Goal: Information Seeking & Learning: Find specific fact

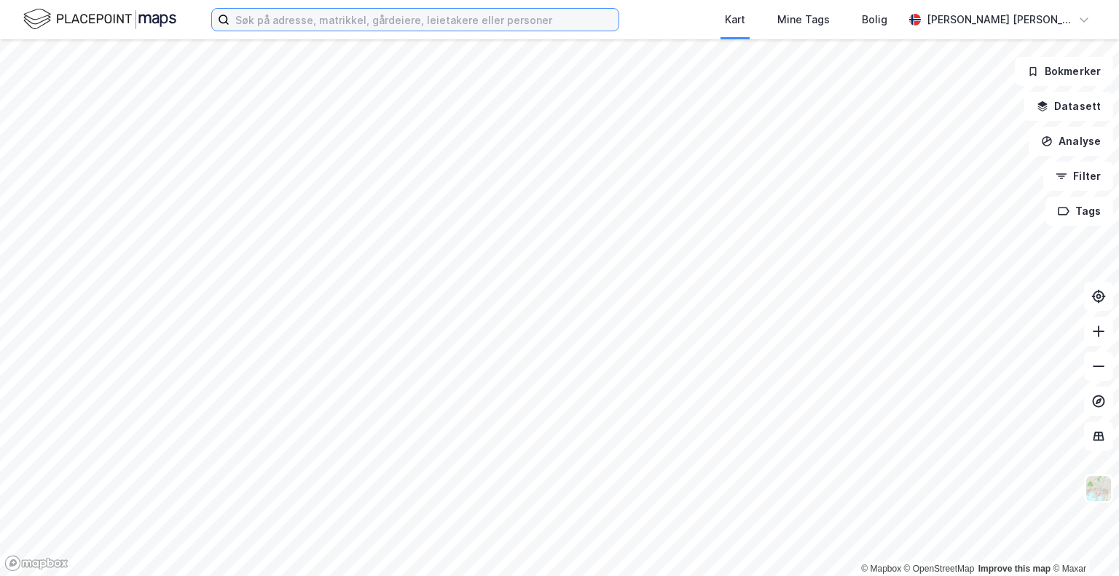
click at [429, 22] on input at bounding box center [424, 20] width 389 height 22
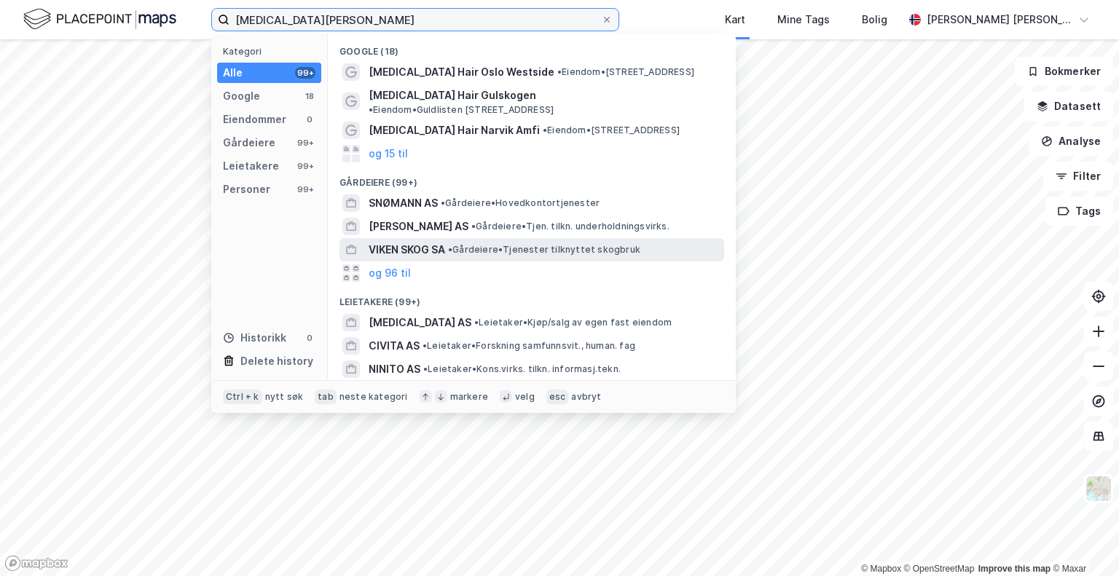
scroll to position [132, 0]
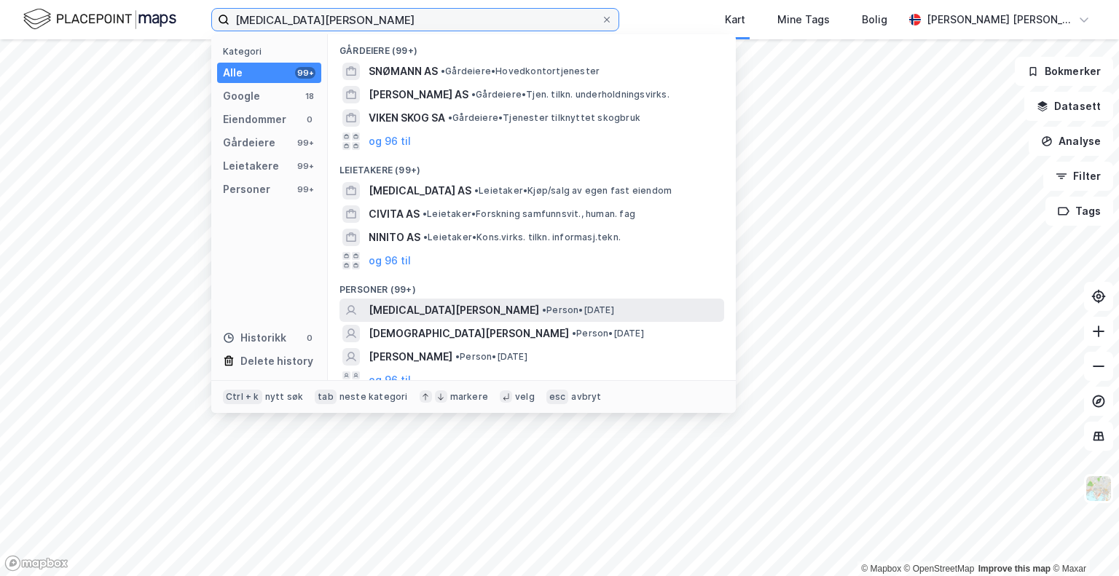
type input "[MEDICAL_DATA][PERSON_NAME]"
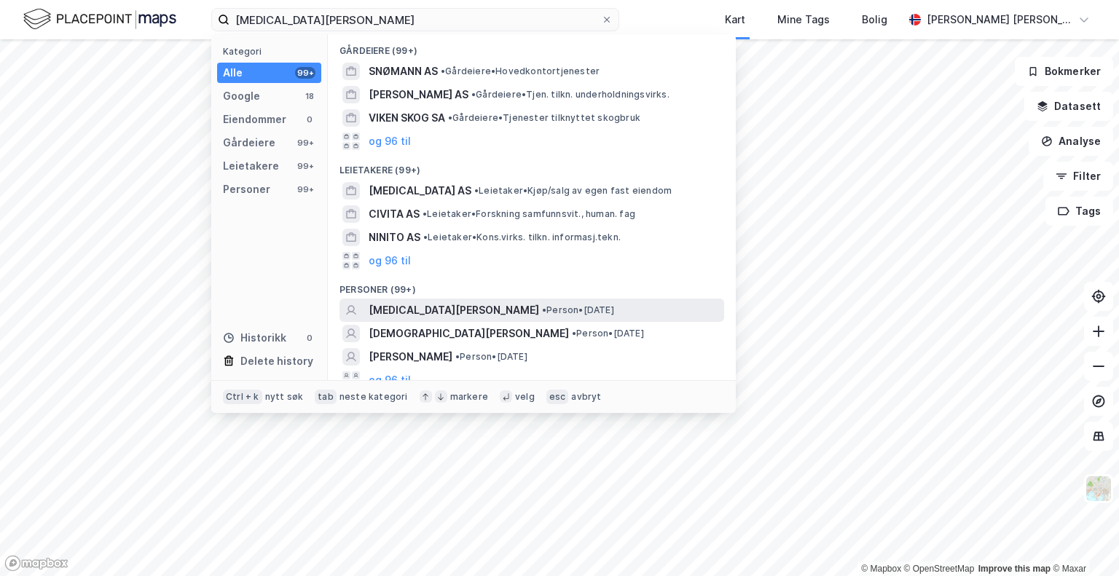
click at [579, 305] on span "• Person • [DATE]" at bounding box center [578, 311] width 72 height 12
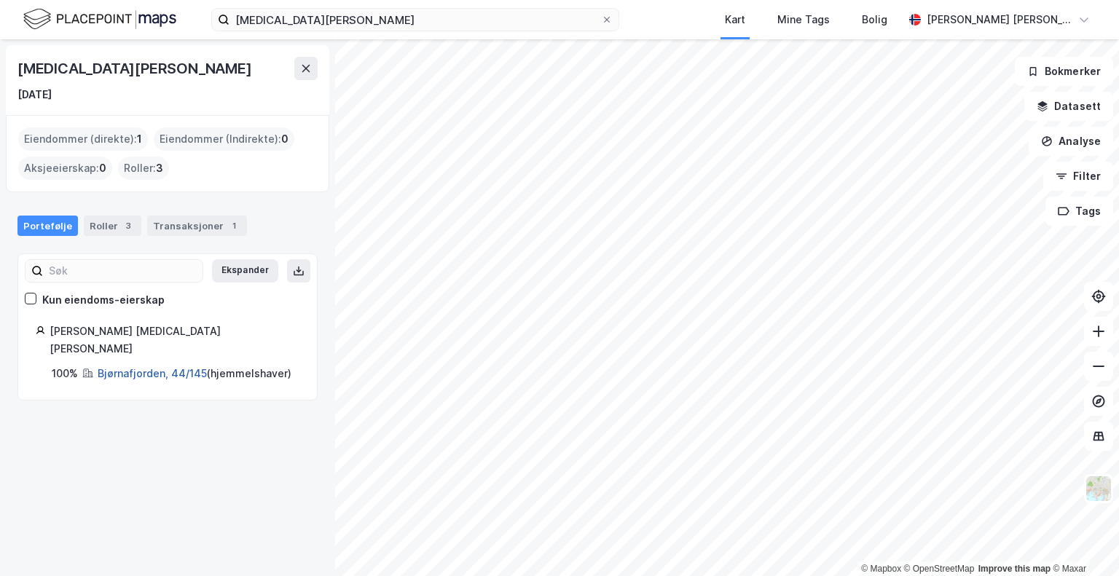
click at [154, 367] on link "Bjørnafjorden, 44/145" at bounding box center [152, 373] width 109 height 12
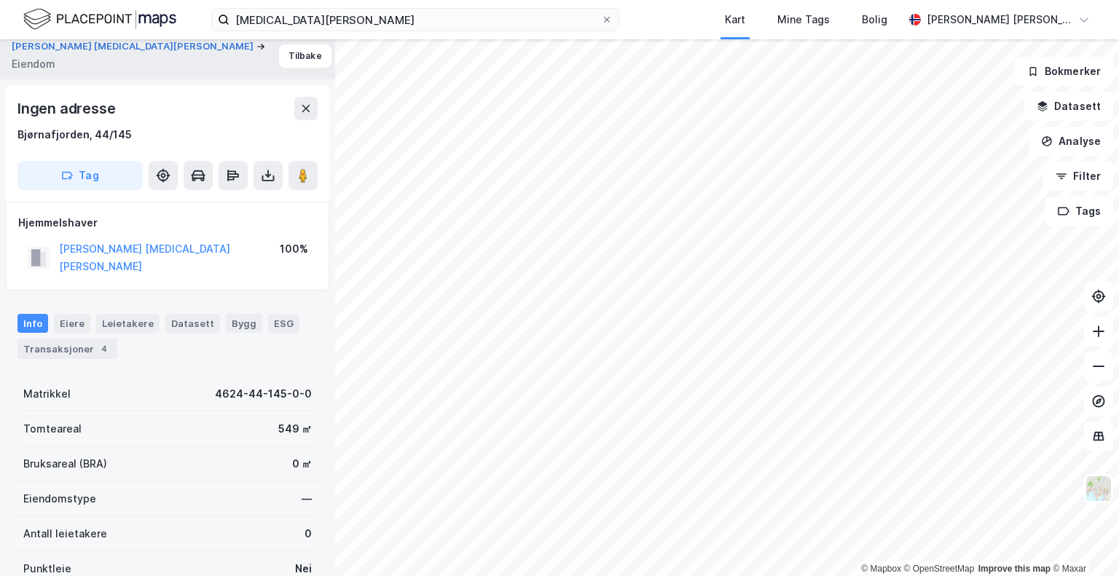
scroll to position [3, 0]
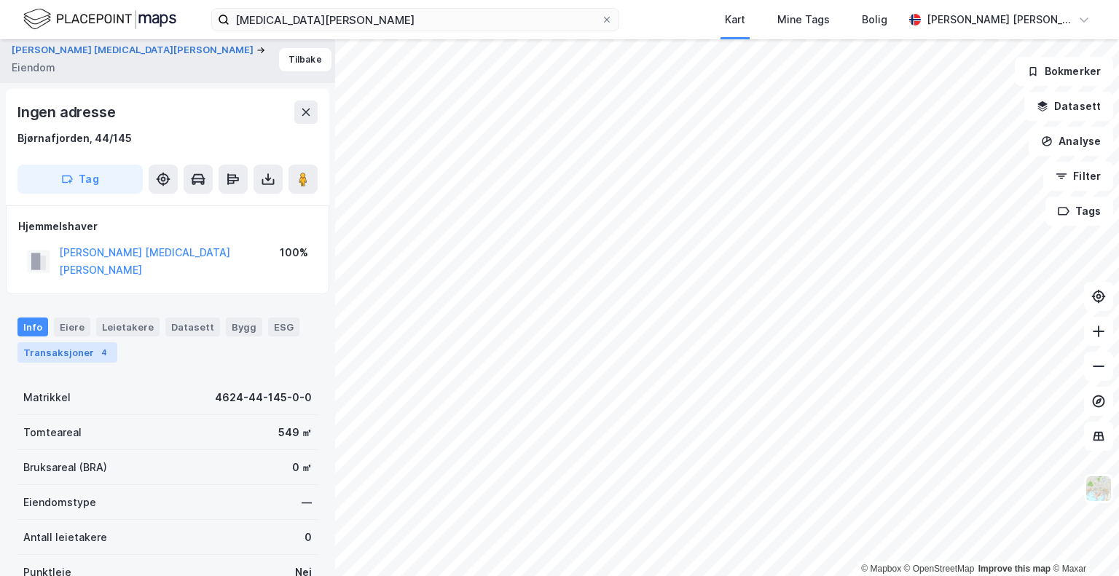
click at [80, 346] on div "Transaksjoner 4" at bounding box center [67, 353] width 100 height 20
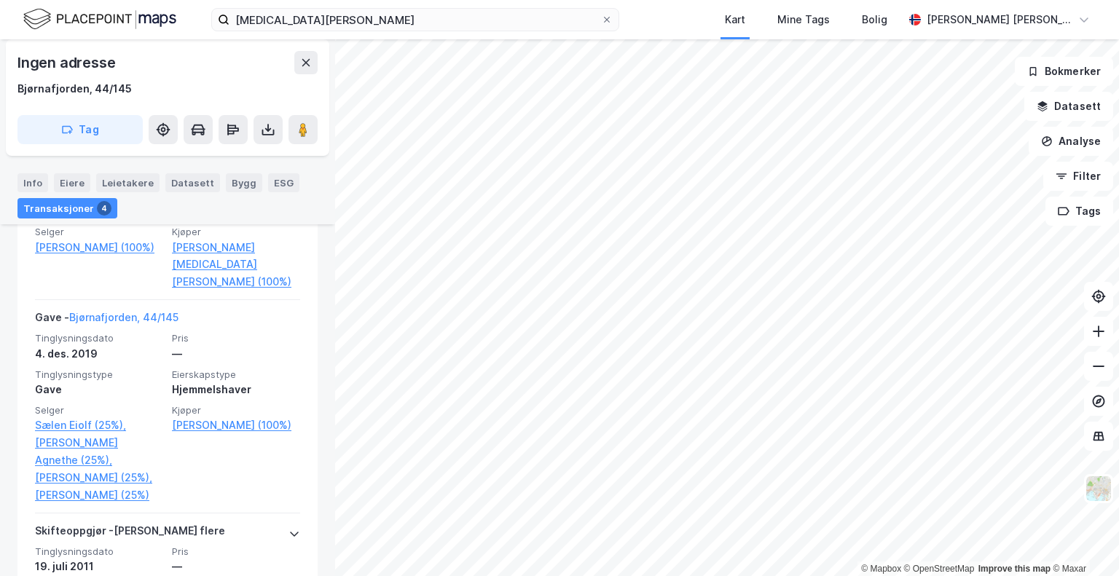
scroll to position [568, 0]
